Goal: Information Seeking & Learning: Learn about a topic

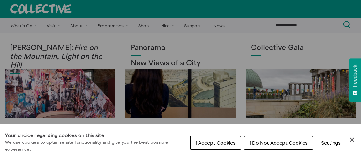
click at [221, 139] on button "I Accept Cookies" at bounding box center [215, 143] width 51 height 14
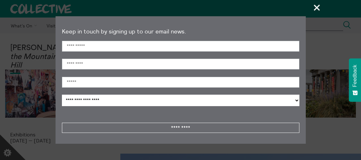
click at [318, 8] on span "+" at bounding box center [317, 7] width 19 height 19
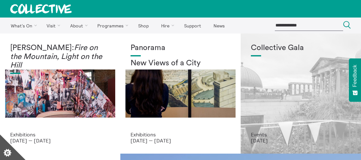
click at [296, 106] on div "Collective Gala" at bounding box center [301, 88] width 100 height 88
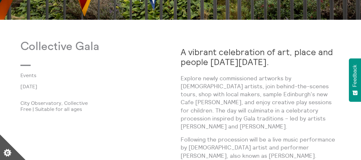
scroll to position [259, 0]
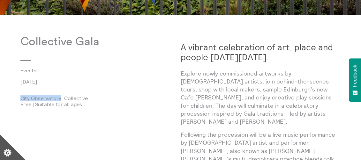
drag, startPoint x: 60, startPoint y: 97, endPoint x: 15, endPoint y: 98, distance: 45.7
copy p "[GEOGRAPHIC_DATA]"
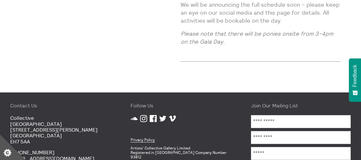
scroll to position [712, 0]
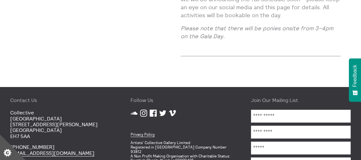
click at [153, 110] on icon at bounding box center [153, 113] width 7 height 7
click at [143, 110] on icon at bounding box center [143, 113] width 7 height 7
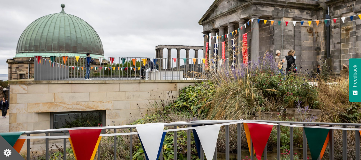
scroll to position [0, 0]
